Goal: Find specific page/section: Find specific page/section

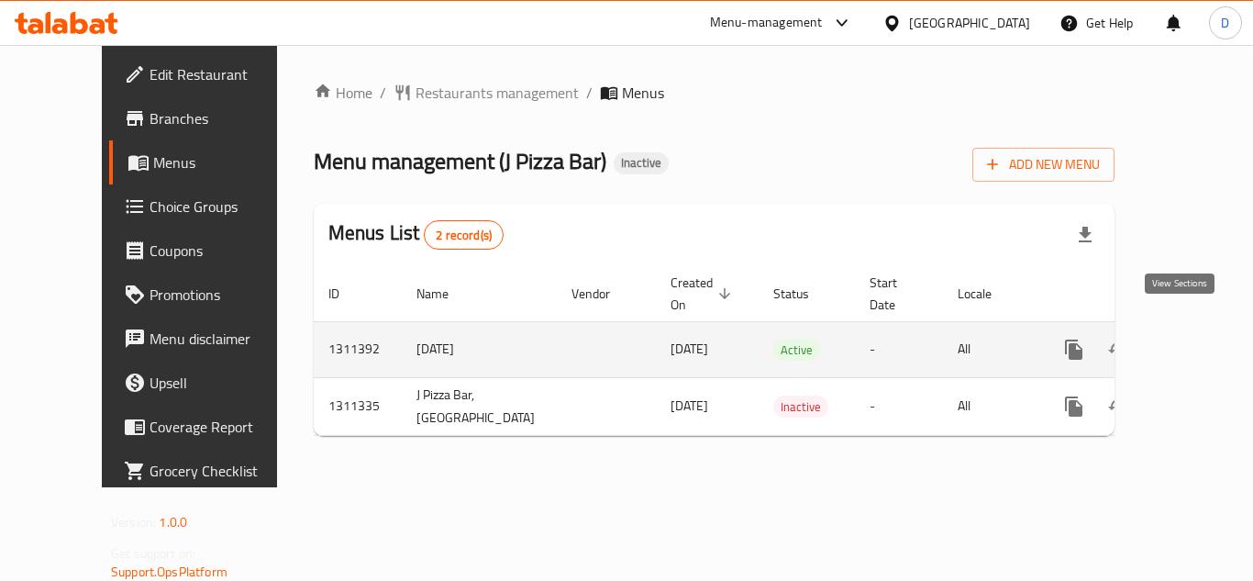
click at [1195, 339] on icon "enhanced table" at bounding box center [1206, 350] width 22 height 22
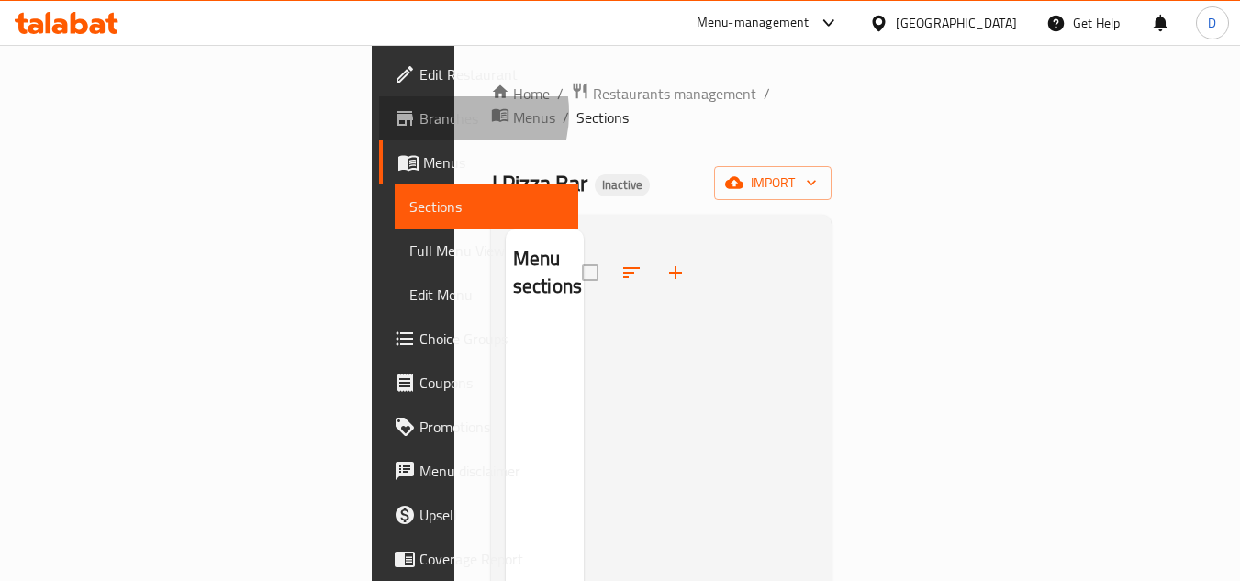
click at [419, 113] on span "Branches" at bounding box center [491, 118] width 145 height 22
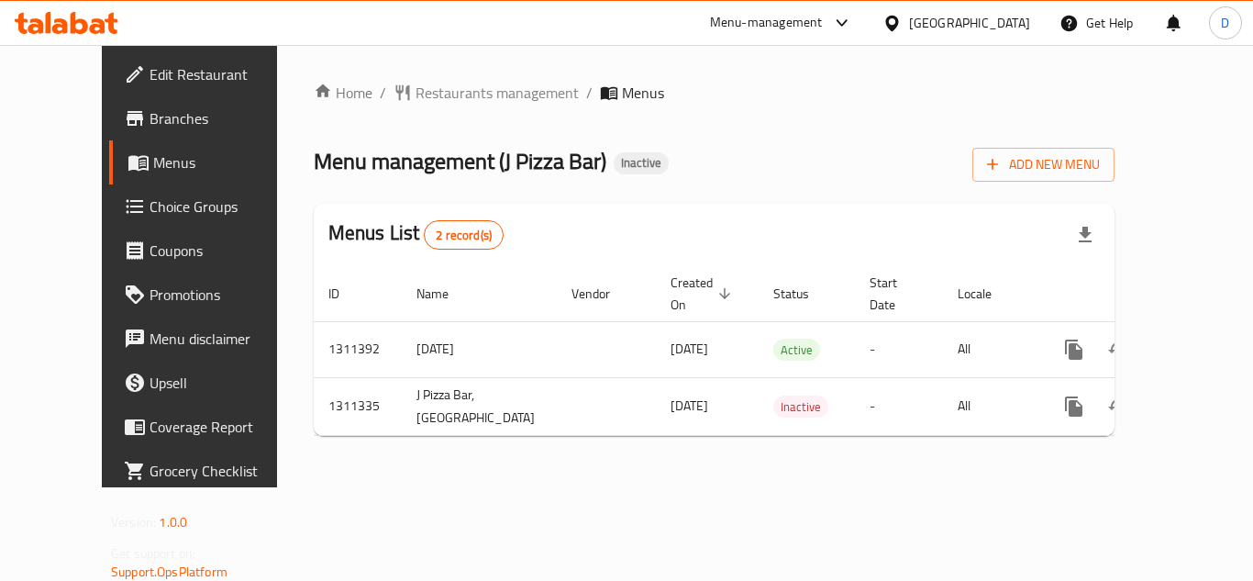
click at [425, 107] on div "Home / Restaurants management / Menus Menu management ( J Pizza Bar ) Inactive …" at bounding box center [714, 266] width 801 height 369
click at [430, 107] on div "Home / Restaurants management / Menus Menu management ( J Pizza Bar ) Inactive …" at bounding box center [714, 266] width 801 height 369
click at [443, 93] on span "Restaurants management" at bounding box center [497, 93] width 163 height 22
